Goal: Task Accomplishment & Management: Manage account settings

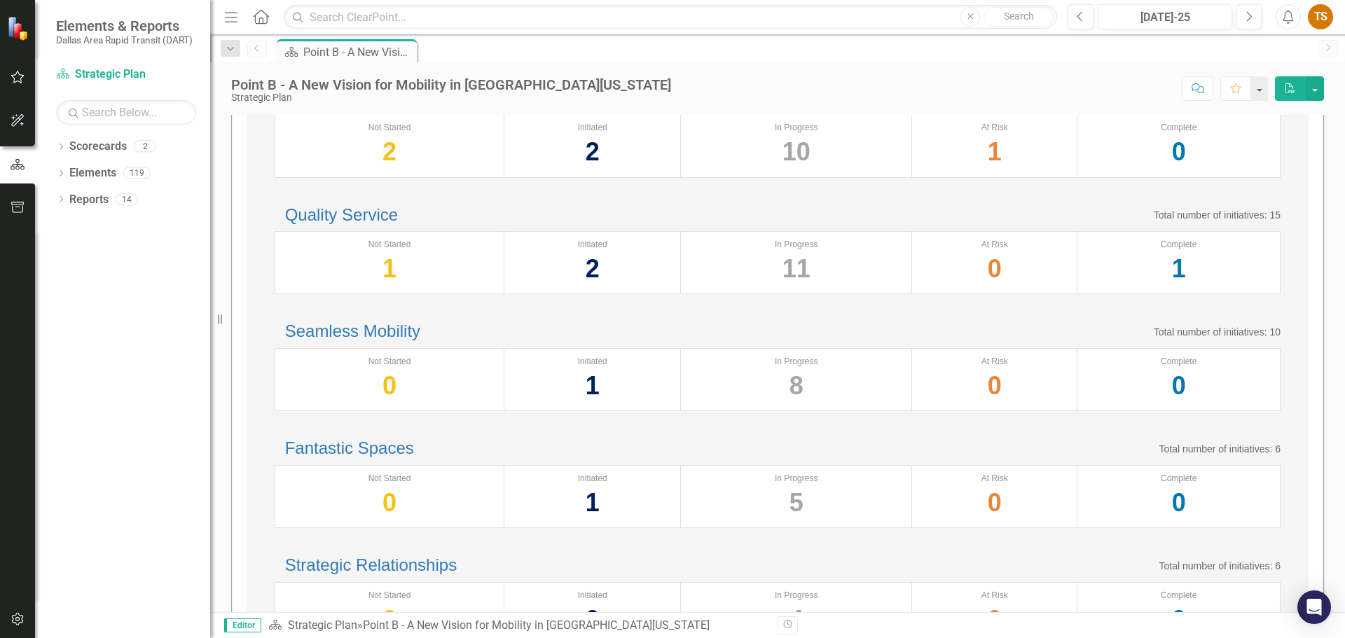
scroll to position [95, 0]
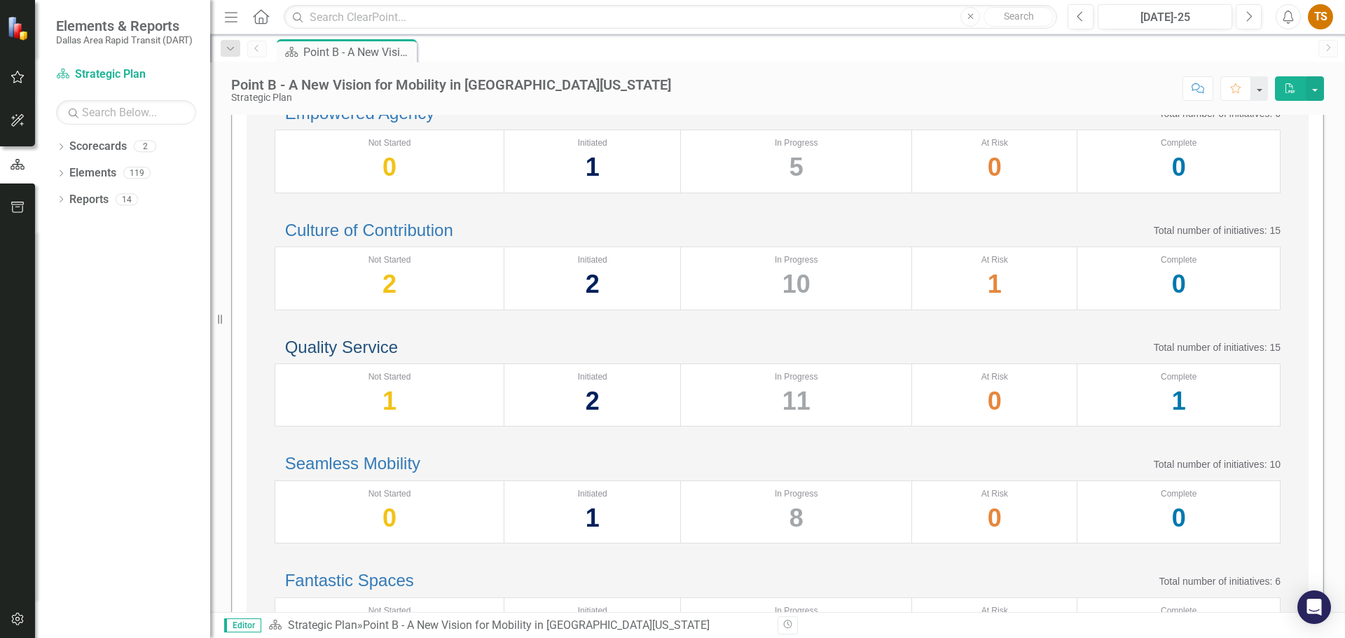
click at [398, 357] on link "Quality Service" at bounding box center [341, 347] width 113 height 19
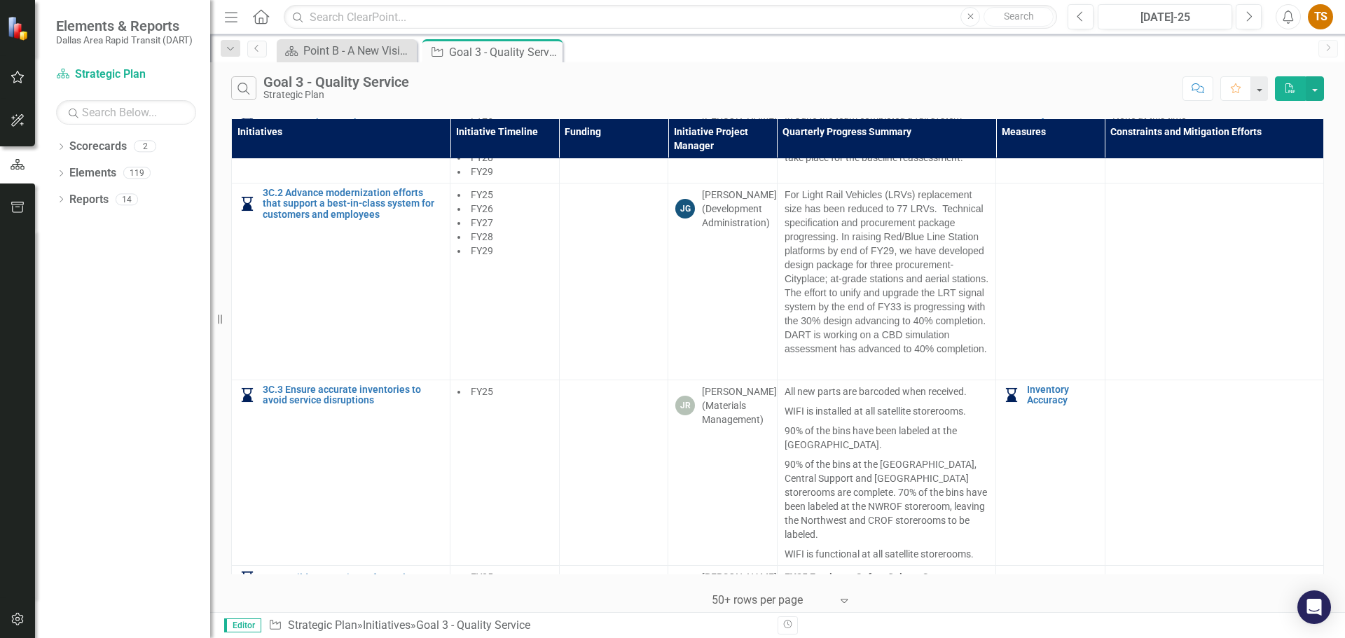
scroll to position [1191, 0]
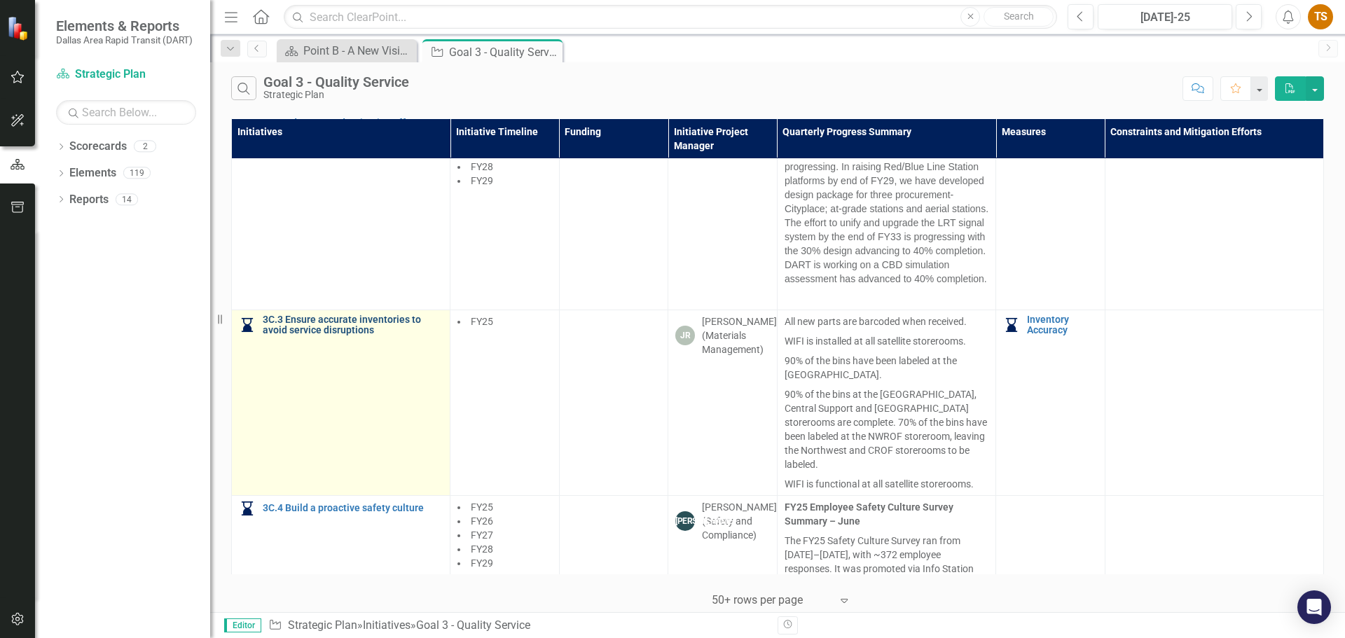
click at [340, 336] on link "3C.3 Ensure accurate inventories to avoid service disruptions" at bounding box center [353, 326] width 180 height 22
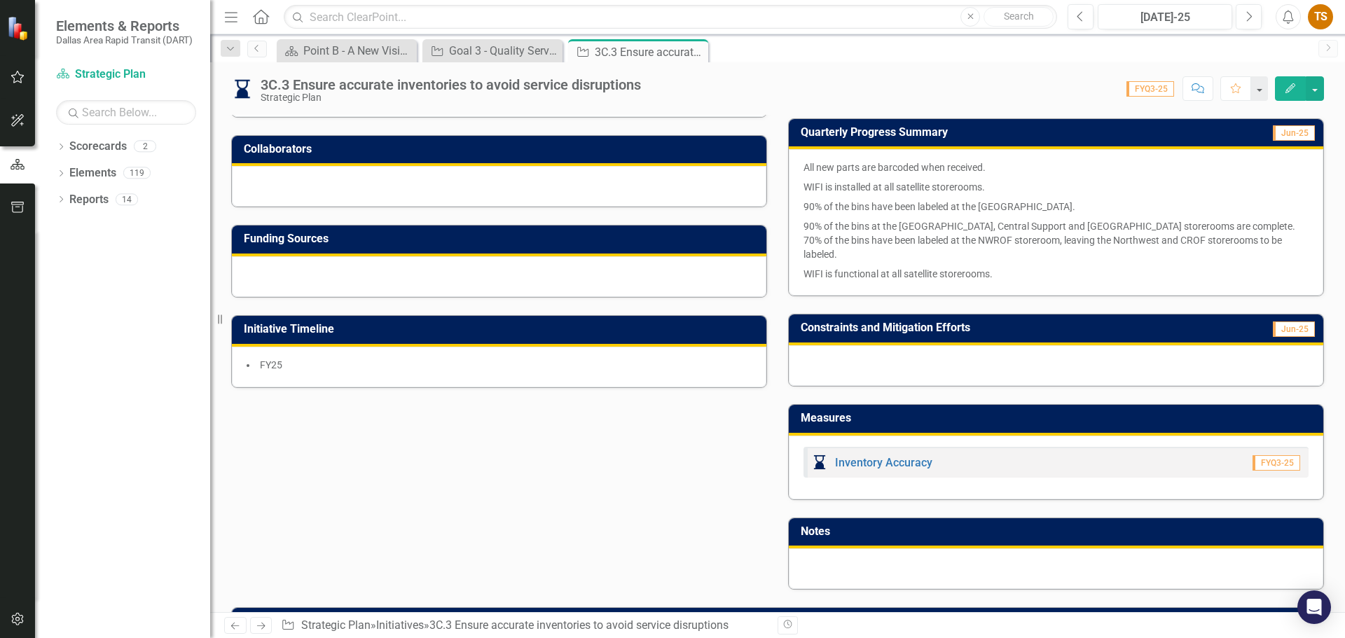
scroll to position [461, 0]
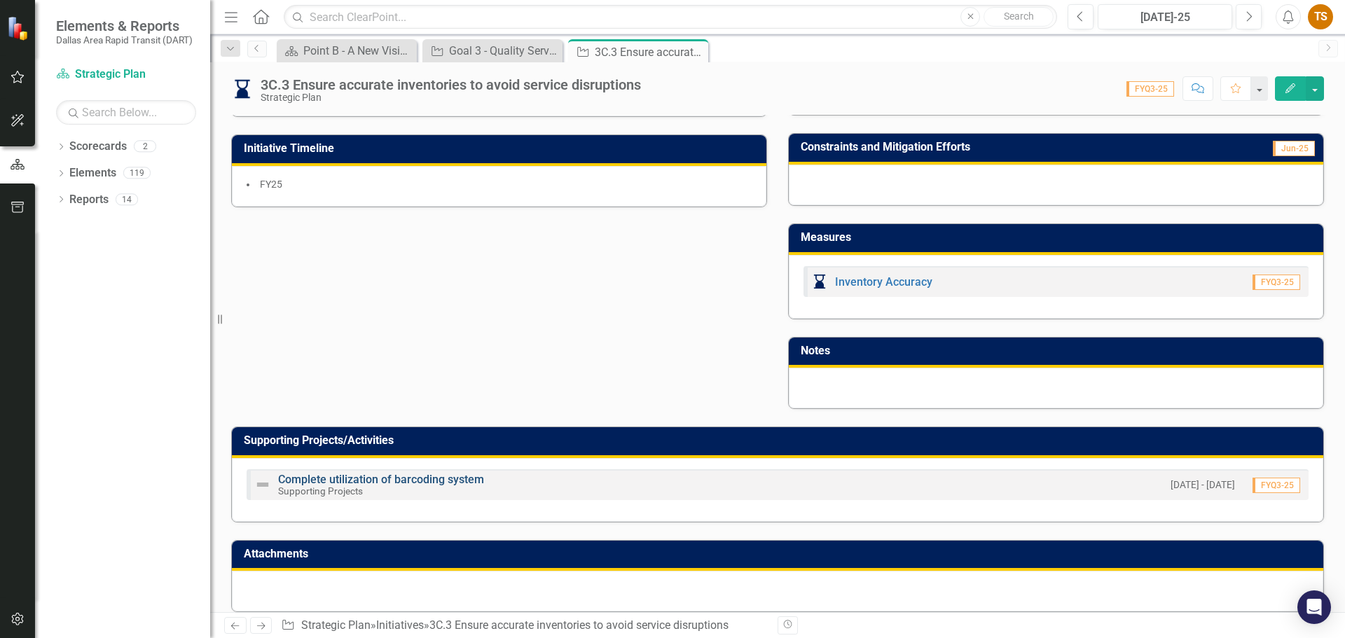
click at [404, 473] on link "Complete utilization of barcoding system" at bounding box center [381, 479] width 206 height 13
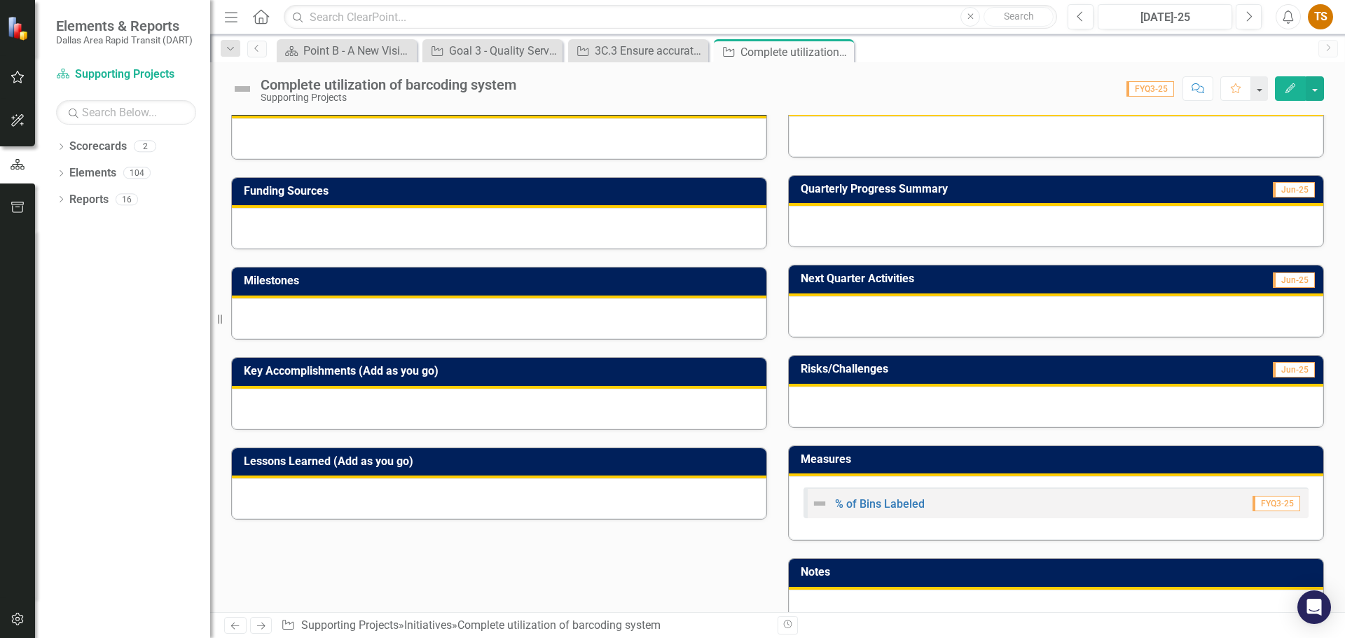
scroll to position [333, 0]
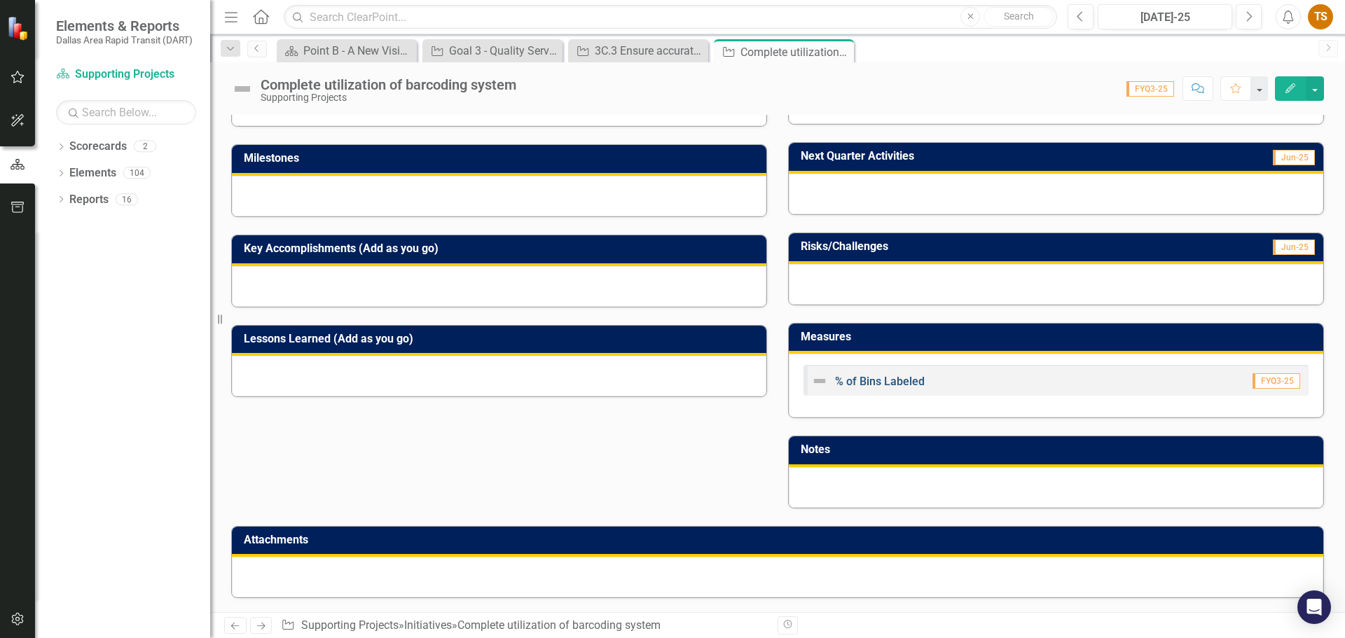
click at [918, 382] on link "% of Bins Labeled" at bounding box center [880, 381] width 90 height 13
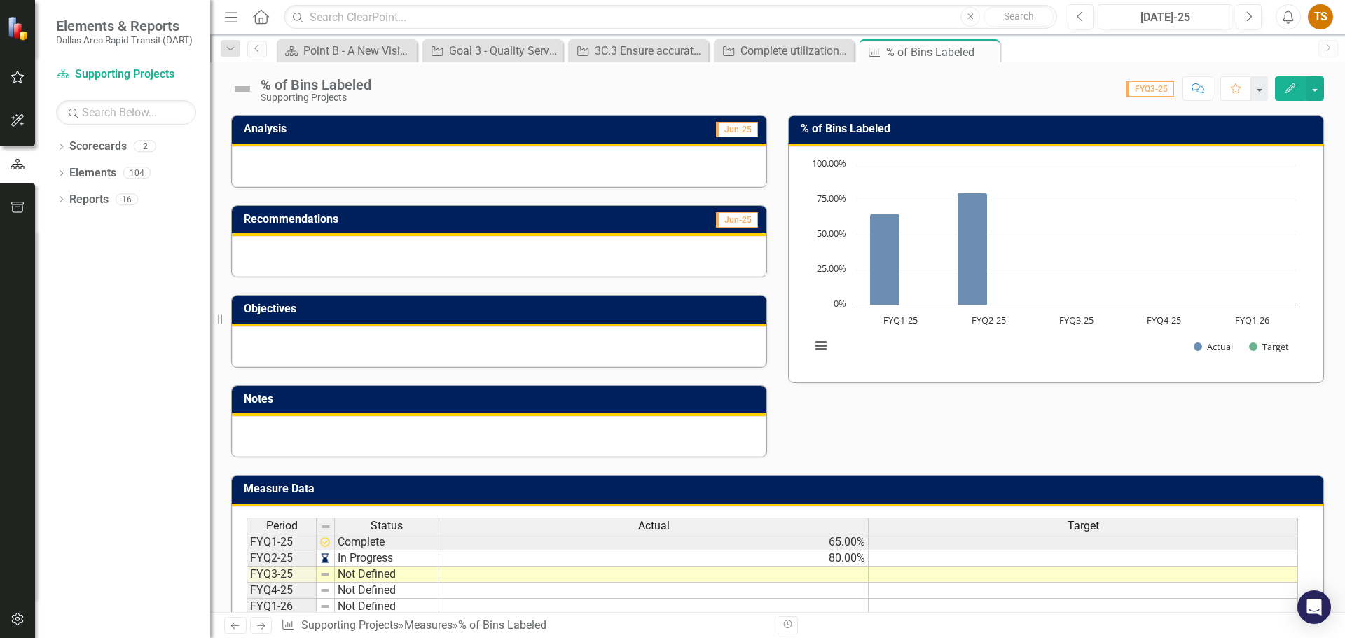
click at [365, 575] on td "Not Defined" at bounding box center [387, 575] width 104 height 16
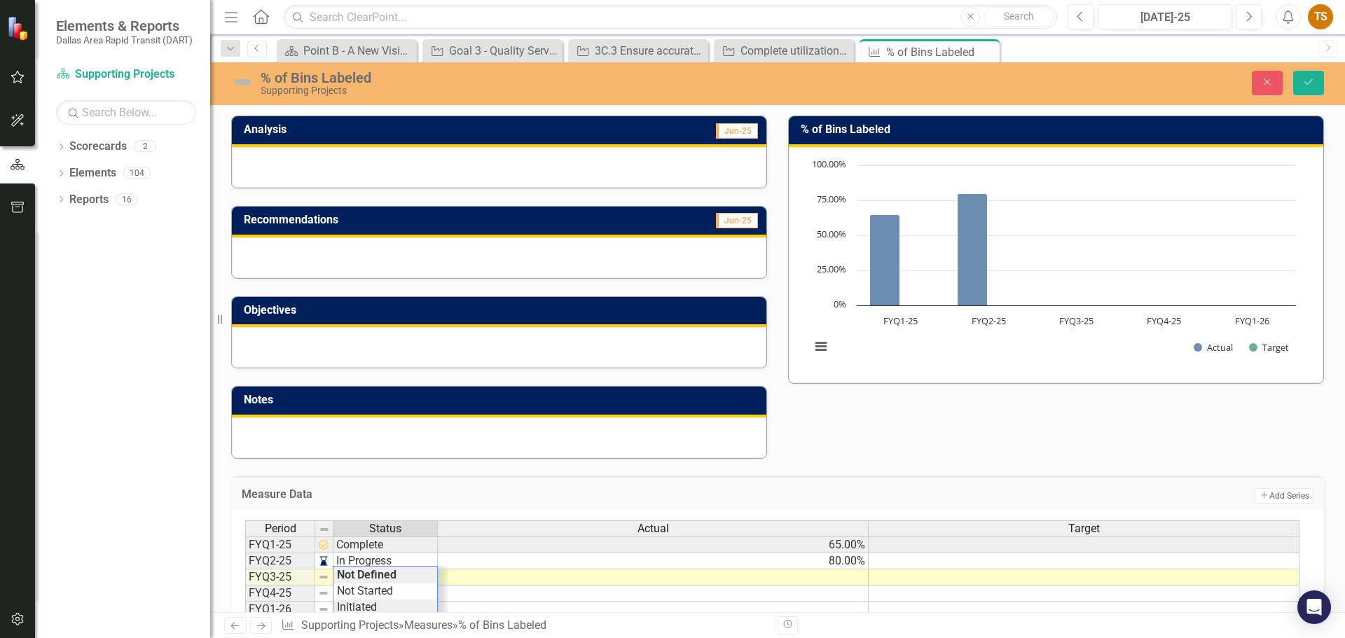
scroll to position [34, 0]
type textarea "In Progress"
click at [369, 593] on div "Period Status Actual Target FYQ1-25 Complete 65.00% FYQ2-25 In Progress 80.00% …" at bounding box center [772, 626] width 1055 height 211
click at [529, 579] on td at bounding box center [653, 578] width 431 height 16
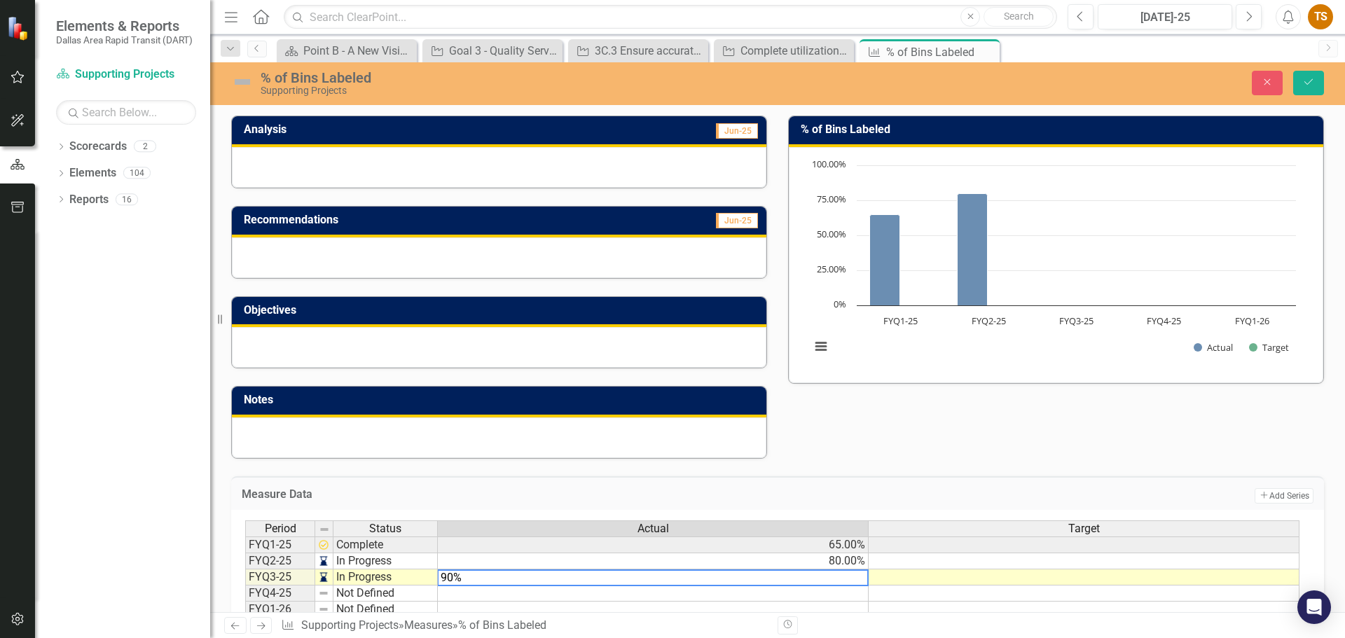
type textarea "90"
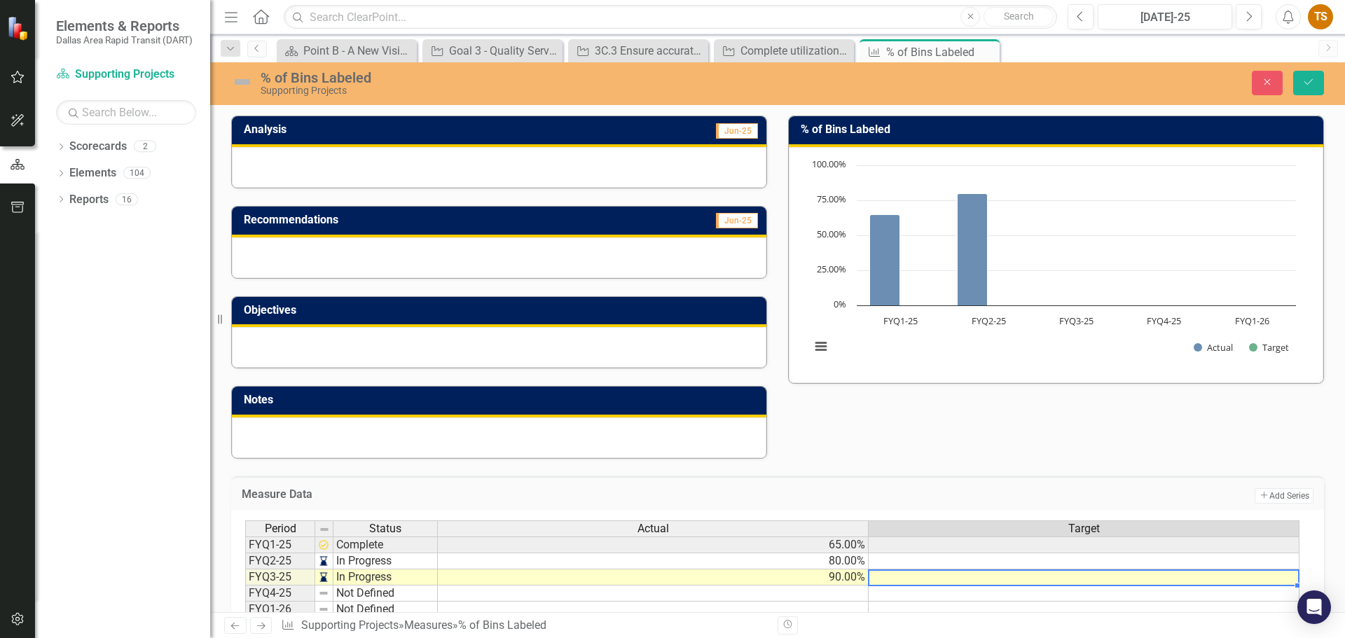
scroll to position [140, 0]
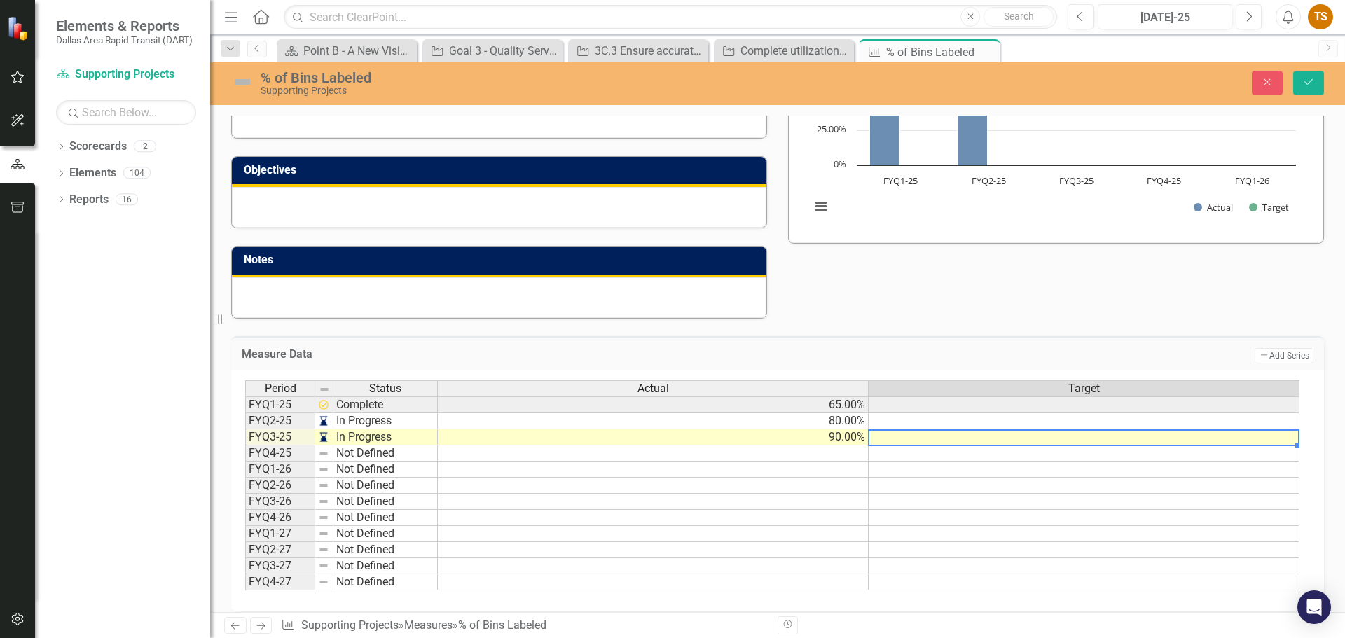
click at [376, 424] on td "In Progress" at bounding box center [386, 421] width 104 height 16
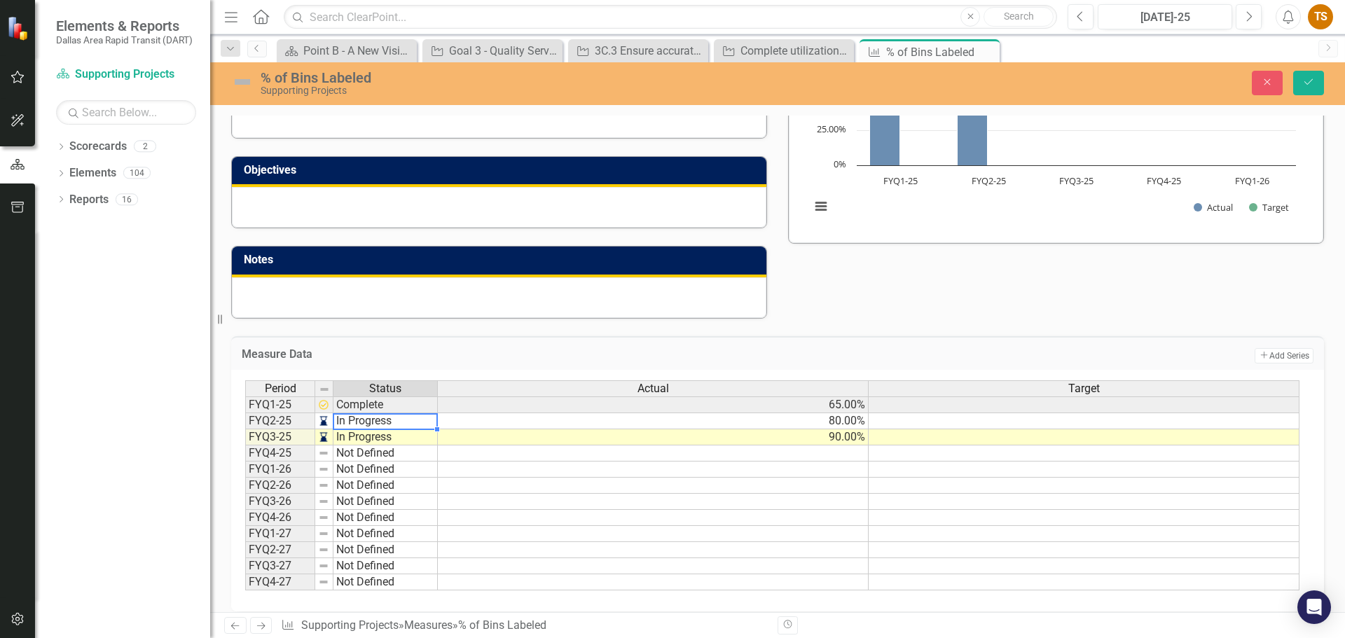
click at [376, 422] on td "In Progress" at bounding box center [386, 421] width 104 height 16
click at [378, 488] on div "Period Status Actual Target FYQ1-25 Complete 65.00% FYQ2-25 In Progress 80.00% …" at bounding box center [772, 486] width 1055 height 211
click at [389, 439] on td "In Progress" at bounding box center [386, 438] width 104 height 16
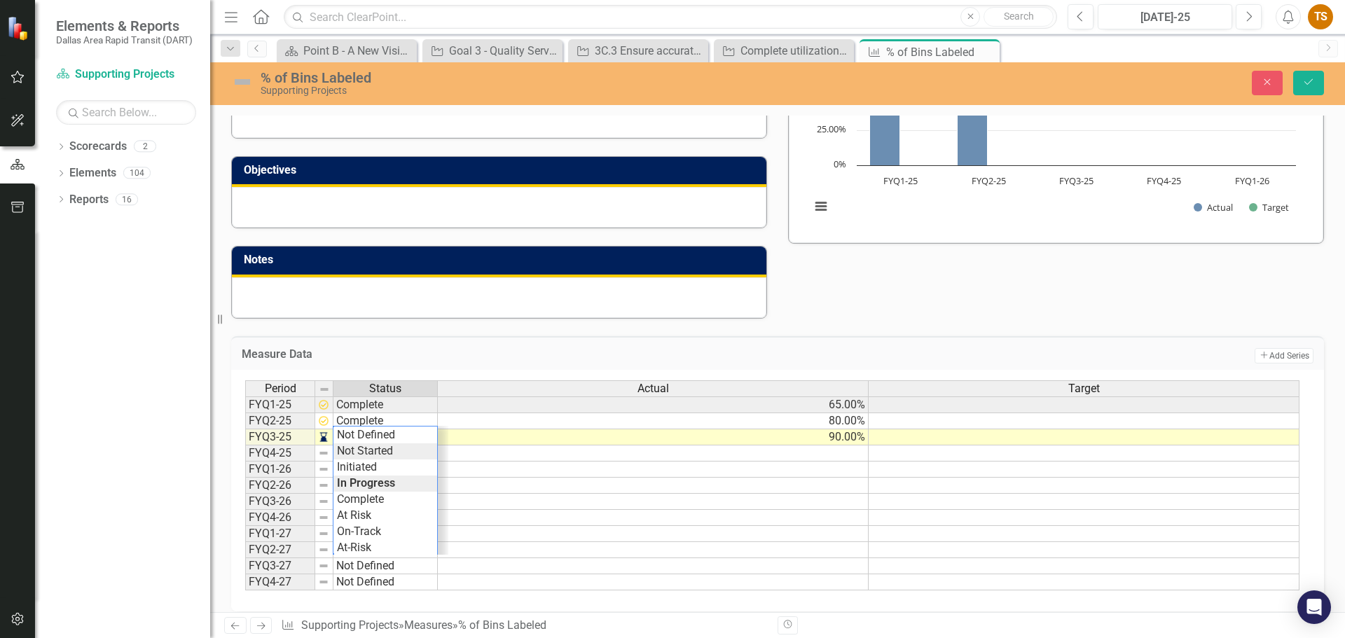
scroll to position [34, 0]
type textarea "Complete"
click at [402, 464] on div "Period Status Actual Target FYQ1-25 Complete 65.00% FYQ2-25 Complete 80.00% FYQ…" at bounding box center [772, 486] width 1055 height 211
click at [454, 353] on h3 "Measure Data" at bounding box center [534, 354] width 584 height 13
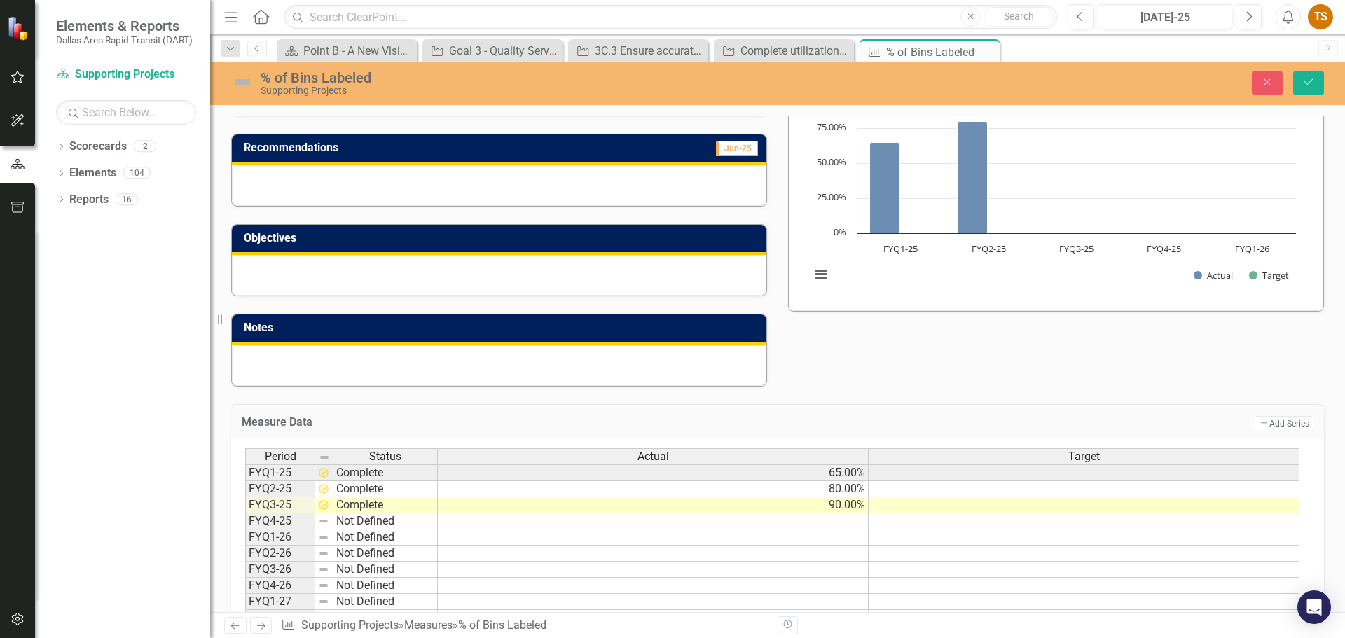
scroll to position [0, 0]
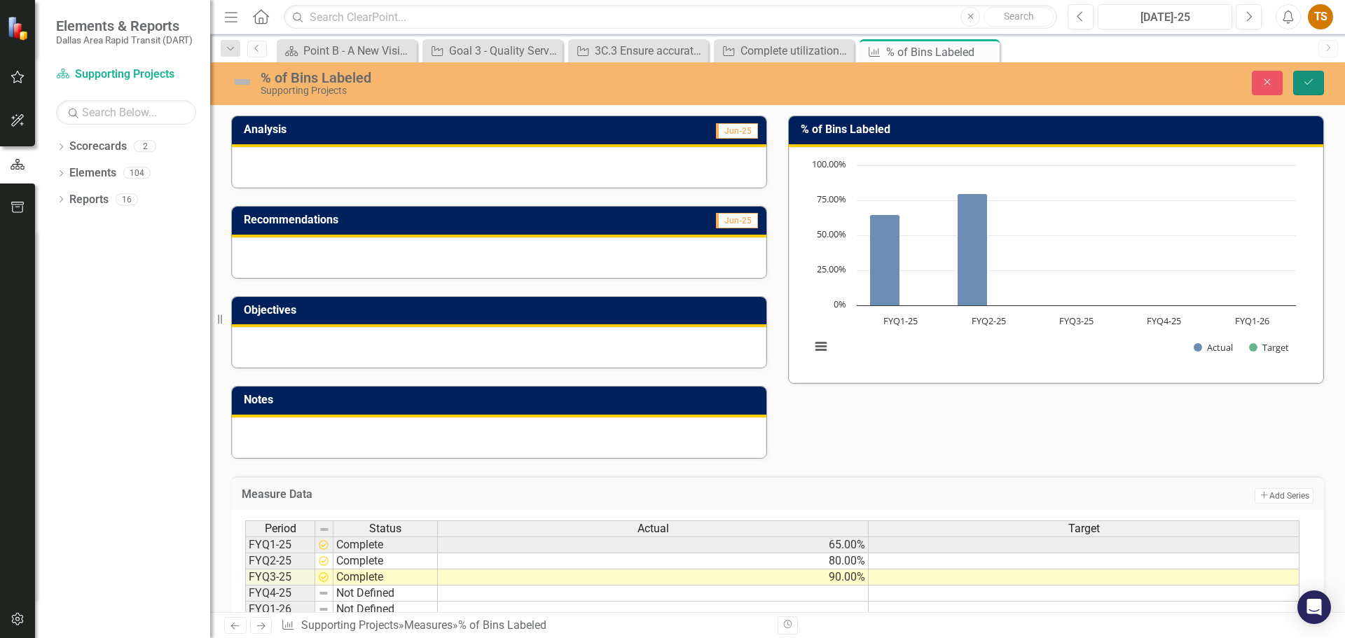
click at [1300, 78] on button "Save" at bounding box center [1309, 83] width 31 height 25
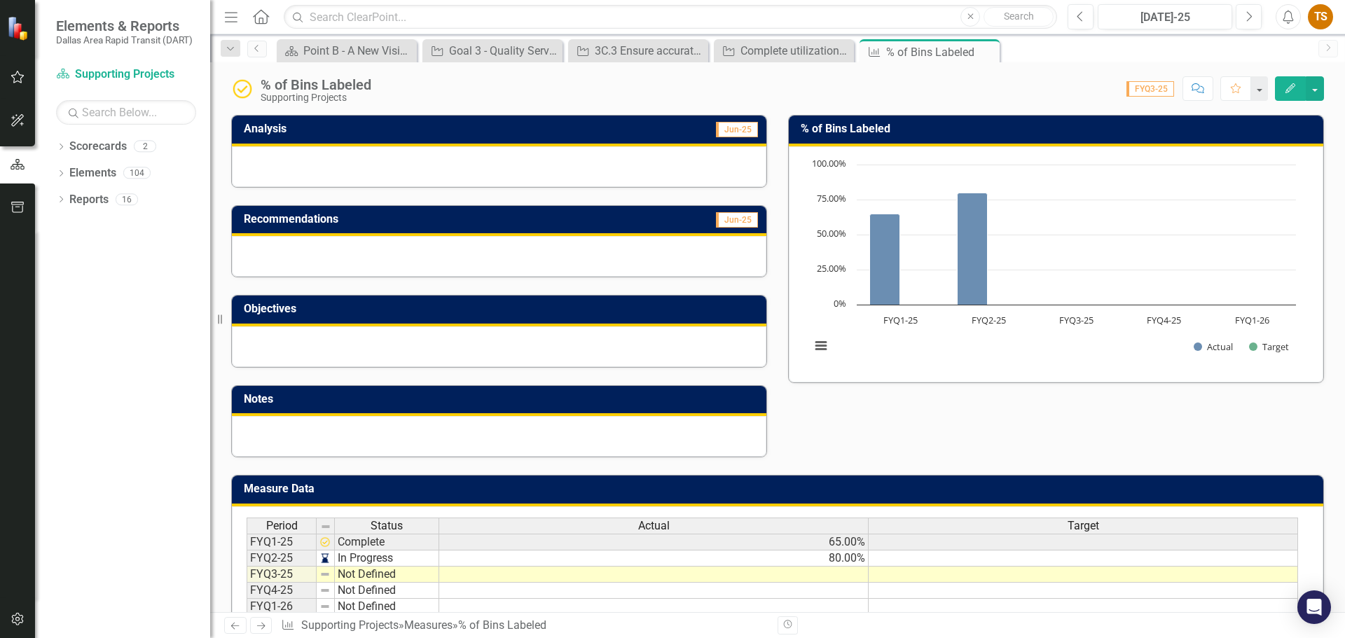
click at [397, 559] on td "In Progress" at bounding box center [387, 559] width 104 height 16
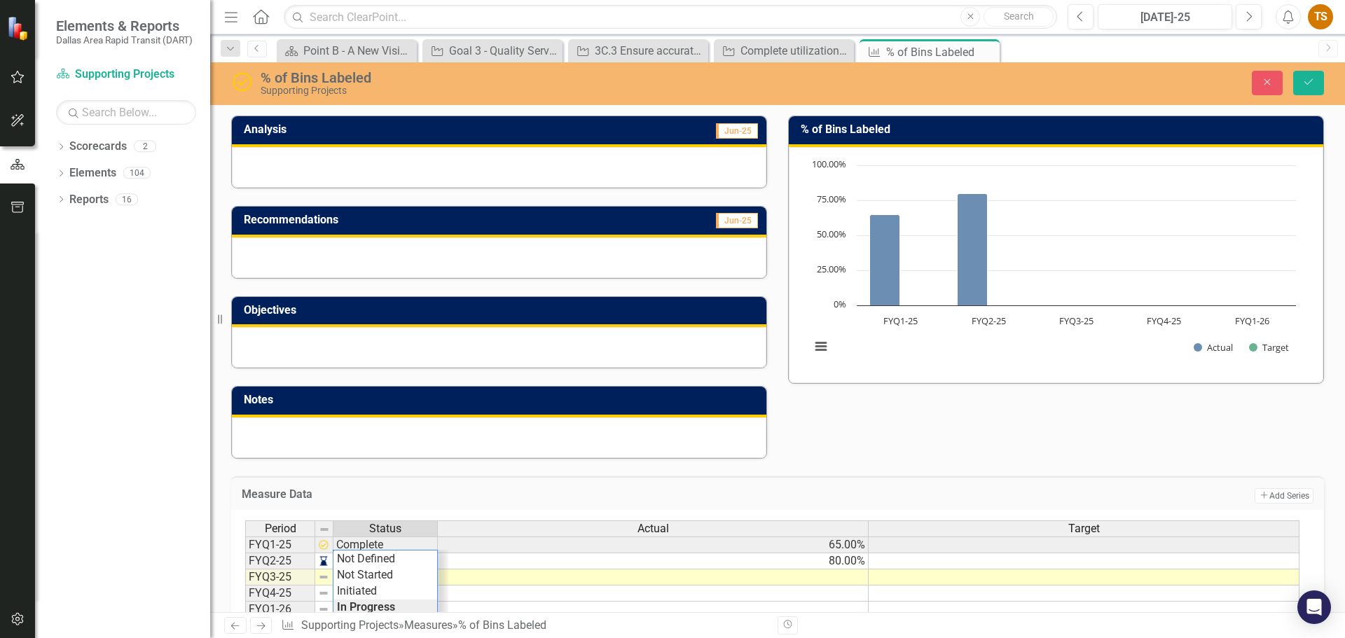
click at [433, 603] on div "Period Status Actual Target FYQ1-25 Complete 65.00% FYQ2-25 In Progress 80.00% …" at bounding box center [772, 626] width 1055 height 211
click at [419, 572] on td "Not Defined" at bounding box center [386, 578] width 104 height 16
type textarea "In Progress"
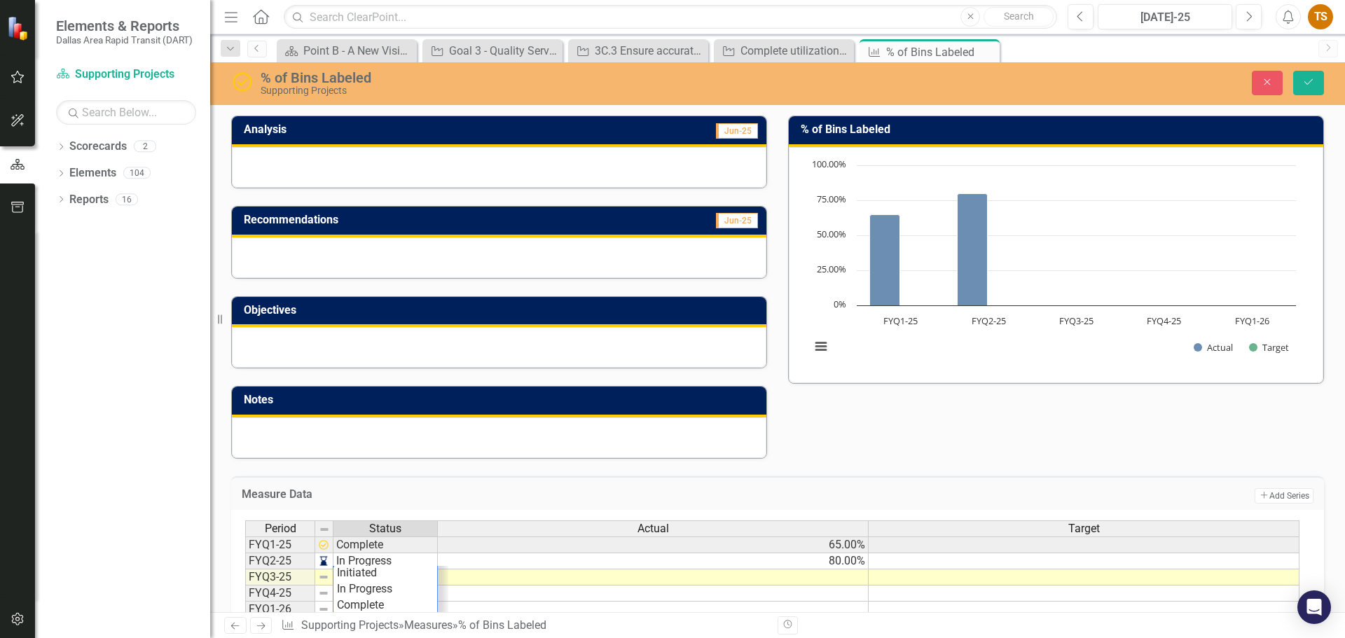
click at [411, 586] on div "Period Status Actual Target FYQ1-25 Complete 65.00% FYQ2-25 In Progress 80.00% …" at bounding box center [772, 626] width 1055 height 211
click at [408, 547] on td "Complete" at bounding box center [386, 545] width 104 height 17
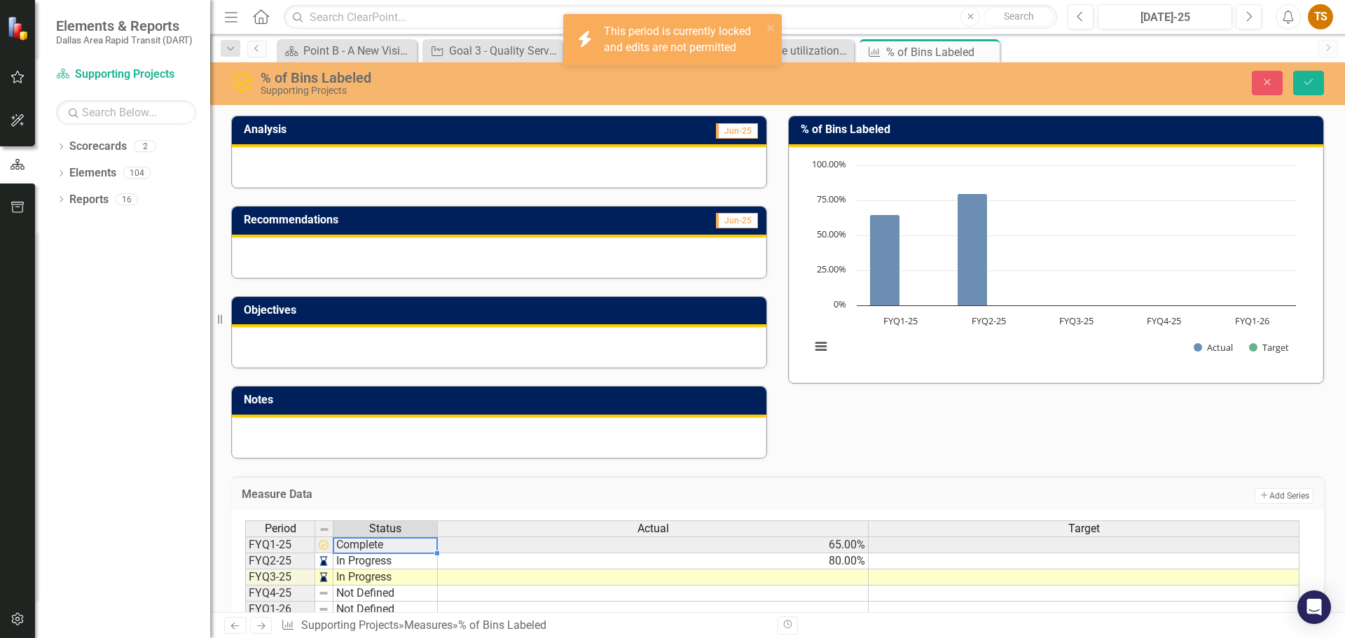
click at [408, 547] on td "Complete" at bounding box center [386, 545] width 104 height 17
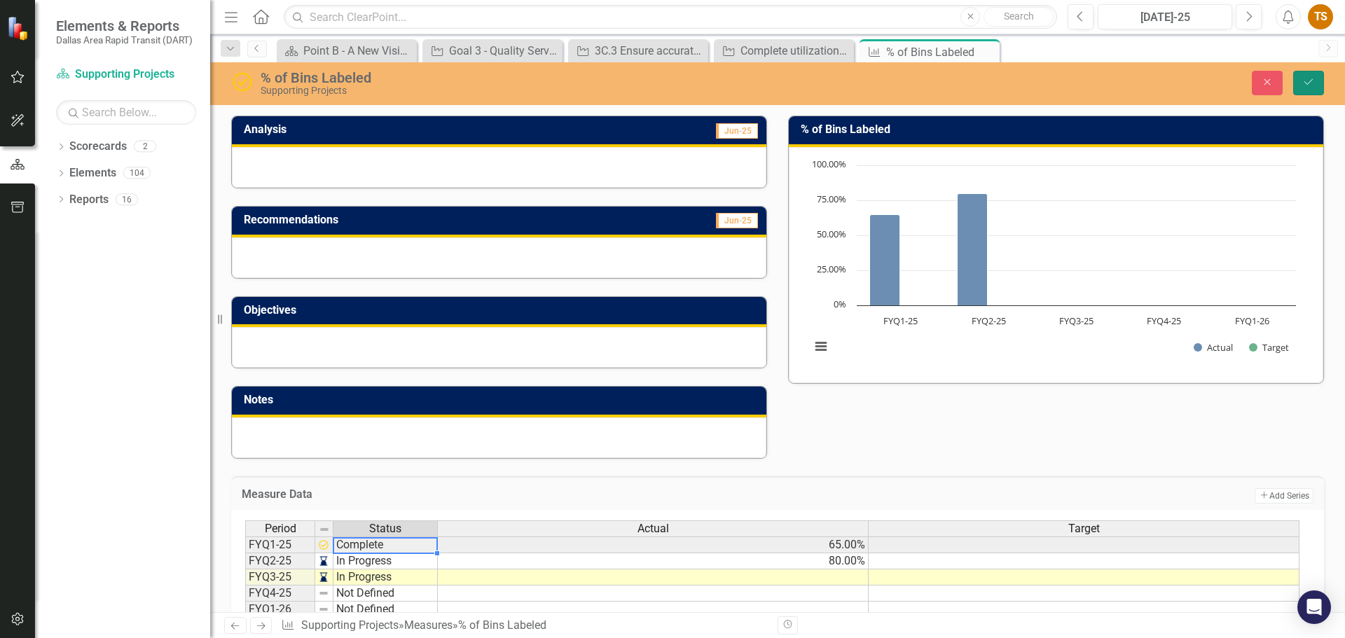
click at [1317, 92] on button "Save" at bounding box center [1309, 83] width 31 height 25
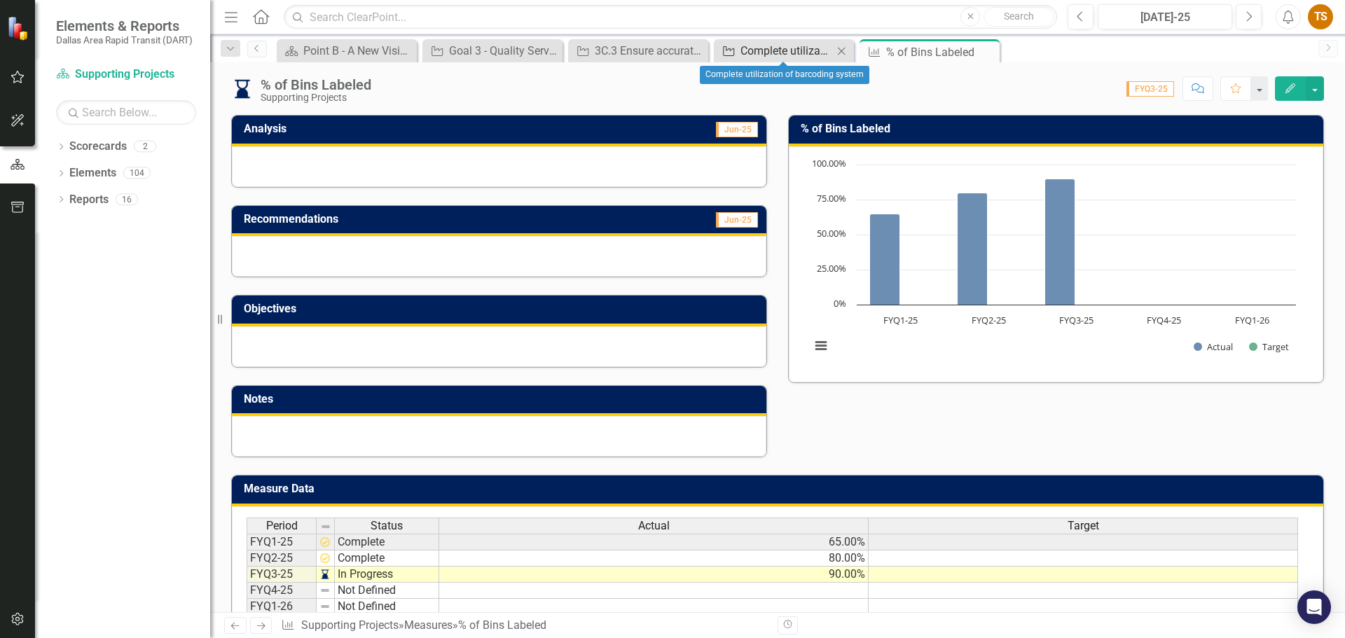
click at [756, 56] on div "Complete utilization of barcoding system" at bounding box center [787, 51] width 93 height 18
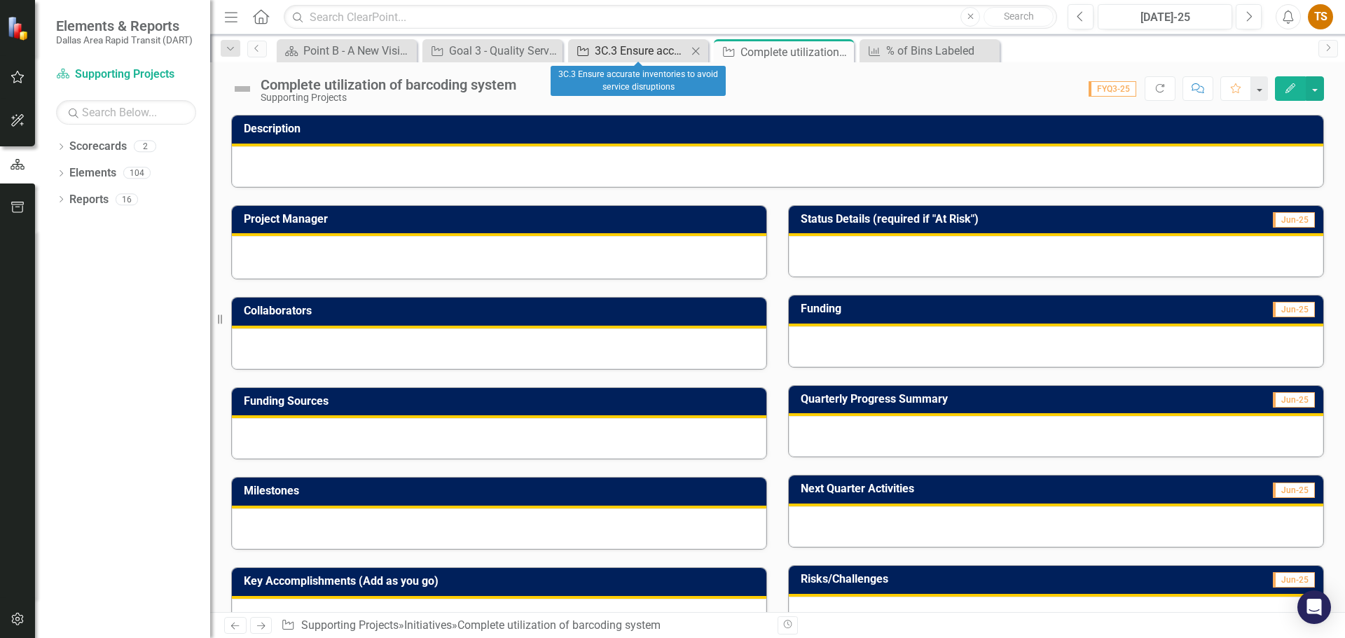
click at [629, 56] on div "3C.3 Ensure accurate inventories to avoid service disruptions" at bounding box center [641, 51] width 93 height 18
